Goal: Book appointment/travel/reservation

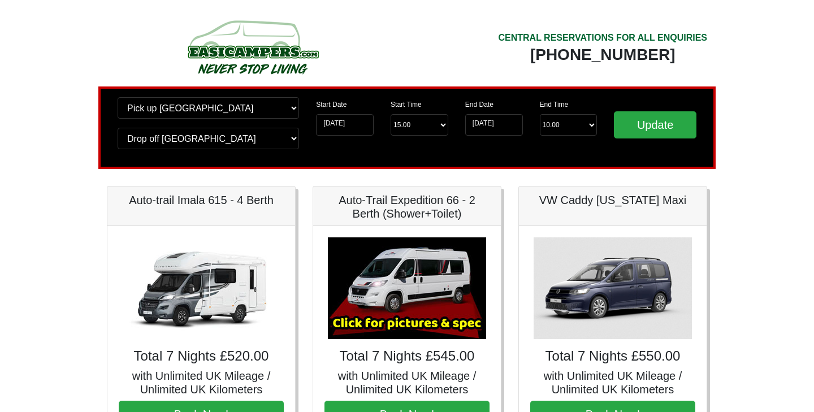
drag, startPoint x: 756, startPoint y: 237, endPoint x: 763, endPoint y: 237, distance: 7.3
